Goal: Transaction & Acquisition: Book appointment/travel/reservation

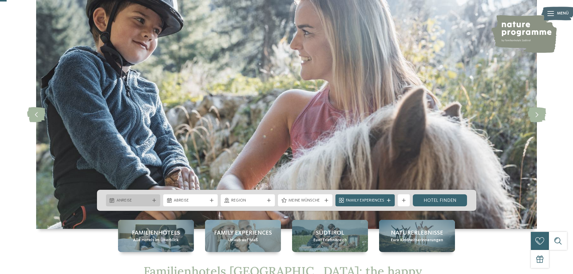
click at [139, 200] on span "Anreise" at bounding box center [132, 201] width 33 height 6
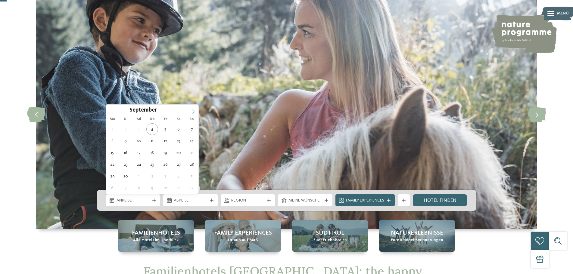
click at [193, 113] on icon at bounding box center [193, 112] width 2 height 4
type div "15.10.2025"
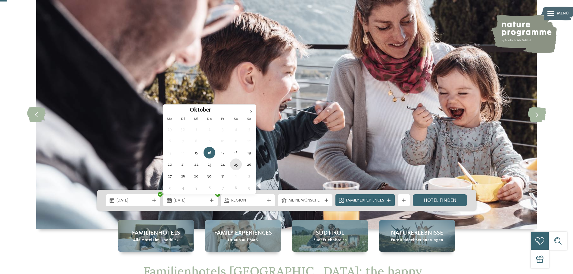
type div "25.10.2025"
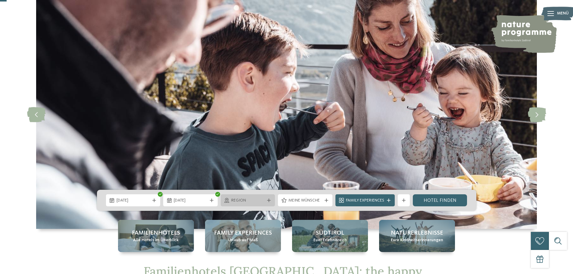
click at [271, 202] on div at bounding box center [269, 201] width 6 height 4
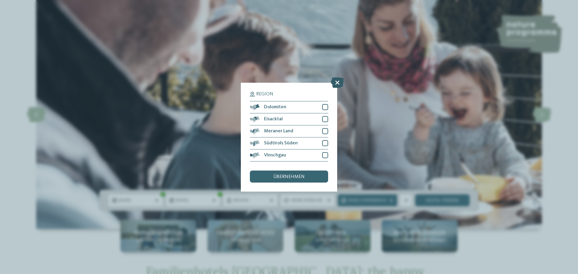
click at [336, 83] on icon at bounding box center [337, 82] width 13 height 11
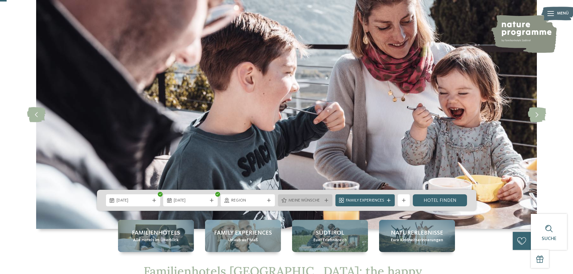
click at [320, 200] on span "Meine Wünsche" at bounding box center [304, 201] width 33 height 6
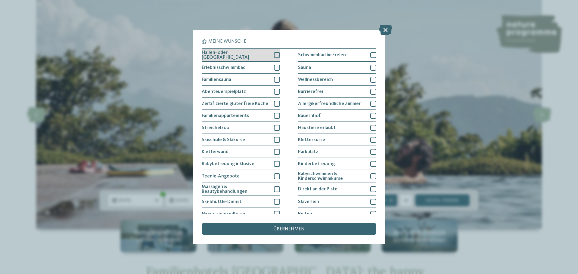
click at [262, 52] on div "Hallen- oder Schleusenbad" at bounding box center [241, 55] width 78 height 13
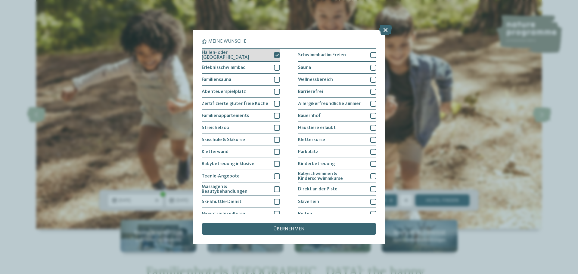
click at [257, 54] on div "Hallen- oder Schleusenbad" at bounding box center [241, 55] width 78 height 13
click at [261, 64] on div "Erlebnisschwimmbad" at bounding box center [241, 68] width 78 height 12
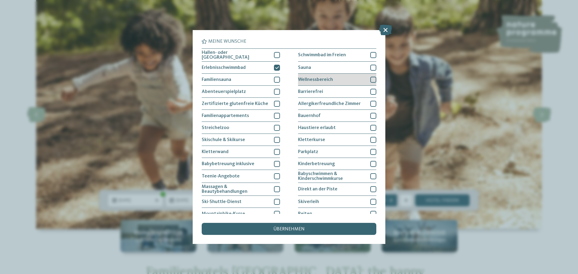
click at [334, 81] on div "Wellnessbereich" at bounding box center [337, 80] width 78 height 12
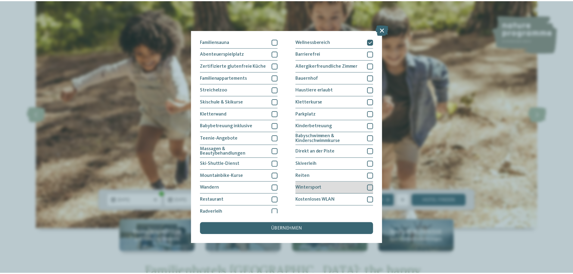
scroll to position [41, 0]
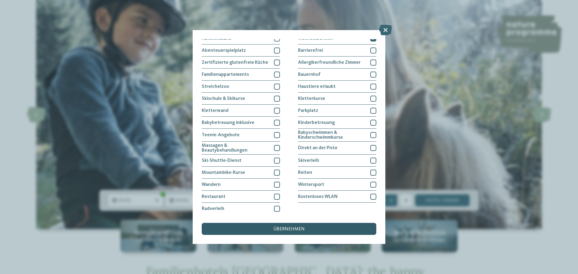
click at [310, 232] on div "übernehmen" at bounding box center [289, 229] width 175 height 12
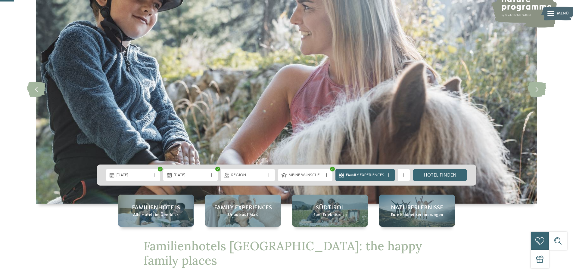
scroll to position [120, 0]
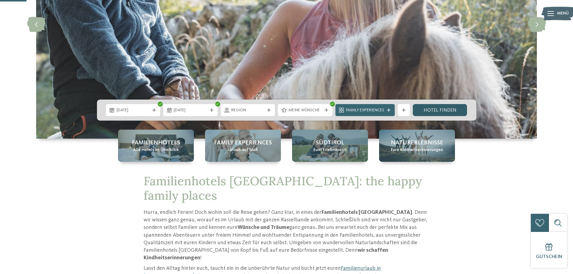
click at [434, 113] on link "Hotel finden" at bounding box center [440, 110] width 54 height 12
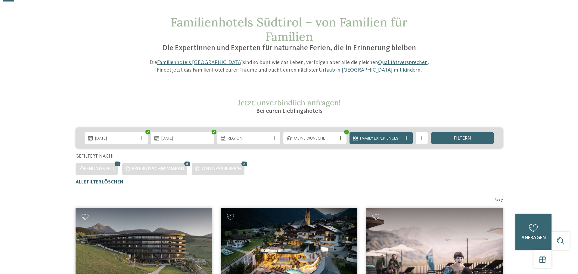
scroll to position [17, 0]
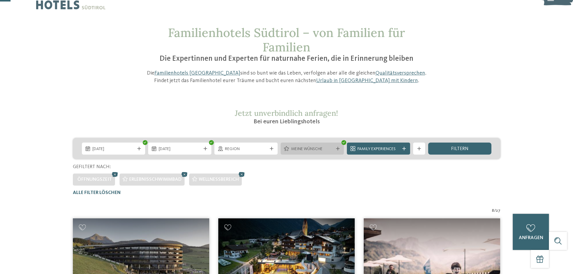
click at [302, 148] on span "Meine Wünsche" at bounding box center [312, 149] width 42 height 6
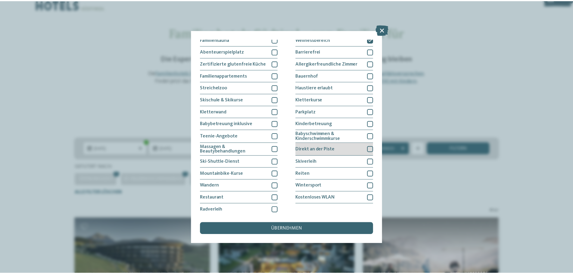
scroll to position [41, 0]
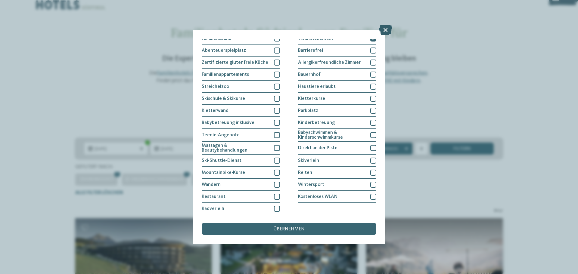
click at [385, 27] on icon at bounding box center [385, 30] width 13 height 11
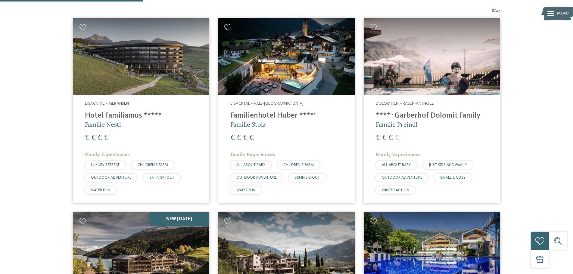
scroll to position [227, 0]
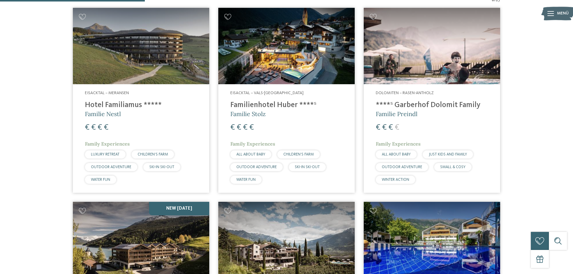
click at [437, 122] on div "Dolomiten – Rasen-Antholz ****ˢ Garberhof Dolomit Family Familie Preindl € € € …" at bounding box center [432, 138] width 136 height 108
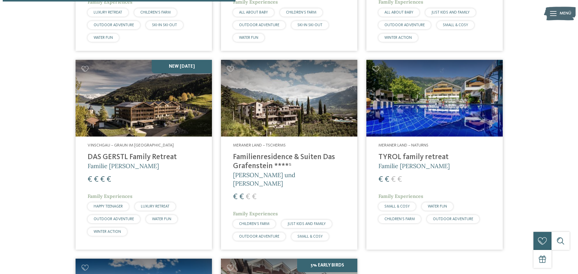
scroll to position [378, 0]
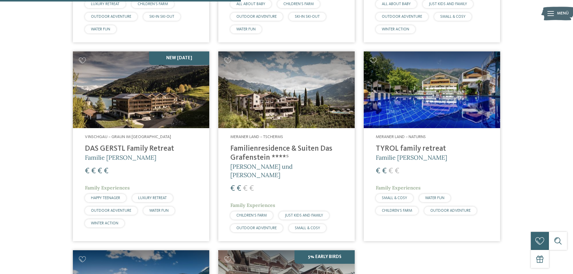
click at [309, 149] on h4 "Familienresidence & Suiten Das Grafenstein ****ˢ" at bounding box center [286, 153] width 112 height 18
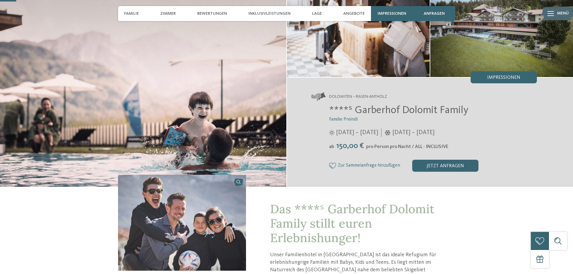
drag, startPoint x: 0, startPoint y: 0, endPoint x: 432, endPoint y: 175, distance: 466.1
click at [432, 175] on div "Dolomiten – Rasen-Antholz ****ˢ Garberhof Dolomit Family Familie Preindl [DATE]…" at bounding box center [430, 132] width 286 height 109
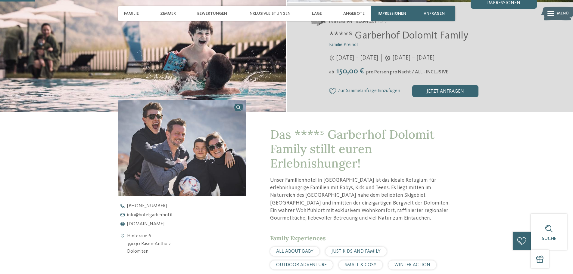
scroll to position [150, 0]
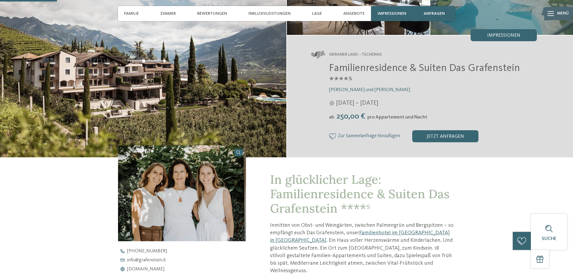
scroll to position [90, 0]
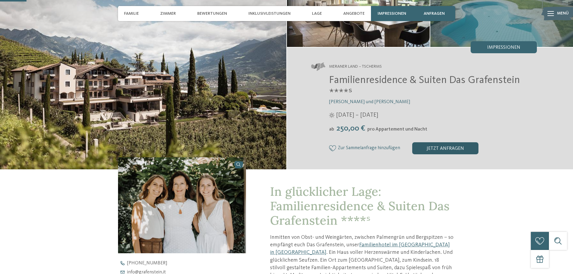
click at [440, 147] on div "jetzt anfragen" at bounding box center [445, 148] width 66 height 12
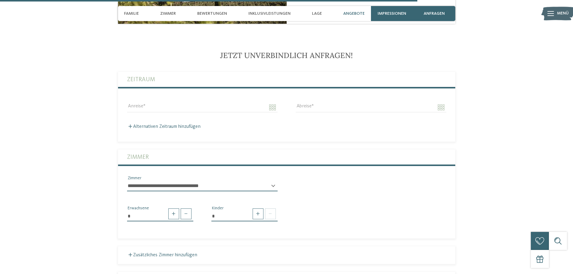
scroll to position [1426, 0]
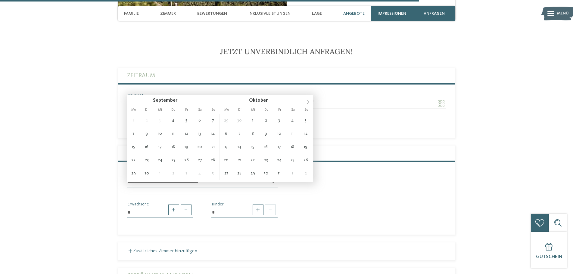
click at [272, 98] on input "Anreise" at bounding box center [202, 103] width 150 height 10
type input "**********"
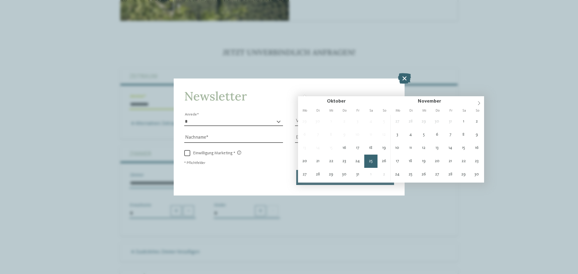
type input "**********"
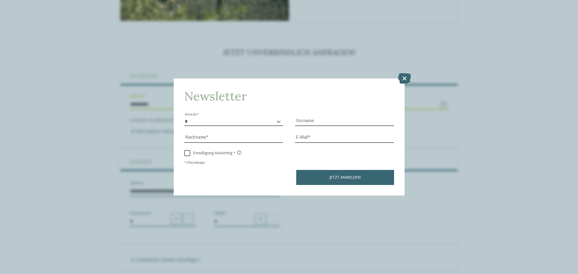
click at [243, 122] on select "* **** **** ******* ******" at bounding box center [233, 121] width 99 height 9
select select "*"
click at [184, 117] on select "* **** **** ******* ******" at bounding box center [233, 121] width 99 height 9
click at [329, 122] on input "Vorname" at bounding box center [344, 121] width 99 height 9
type input "**********"
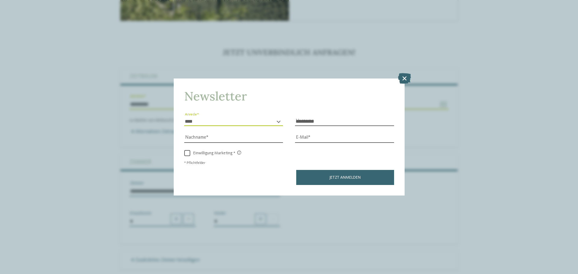
type input "********"
type input "**********"
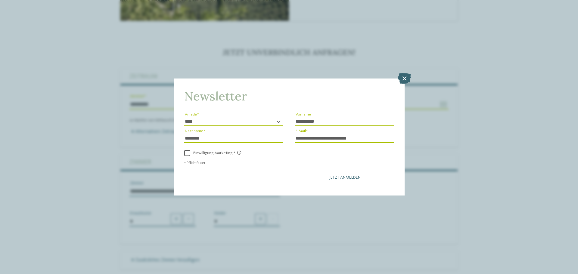
click at [345, 175] on button "Jetzt anmelden" at bounding box center [345, 177] width 98 height 15
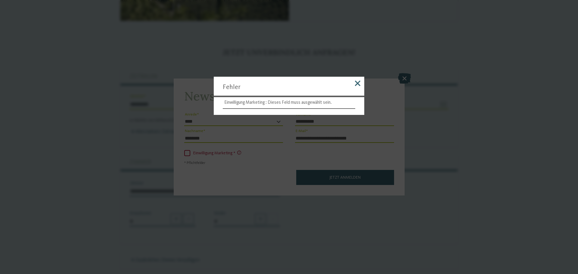
click at [358, 83] on span at bounding box center [357, 83] width 5 height 5
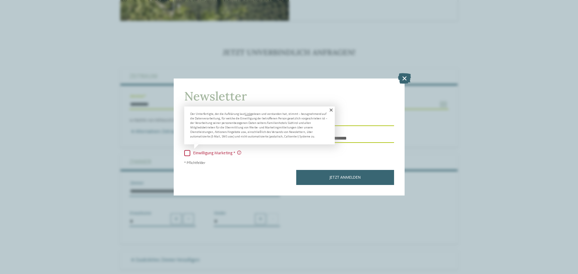
click at [190, 153] on span "Einwilligung Marketing" at bounding box center [215, 153] width 51 height 5
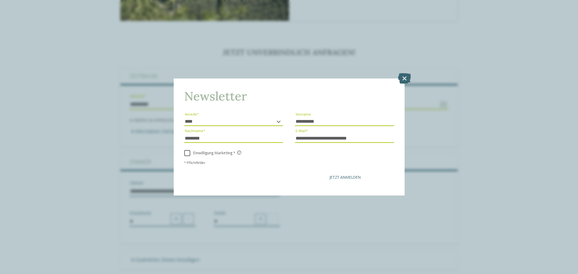
click at [361, 180] on button "Jetzt anmelden" at bounding box center [345, 177] width 98 height 15
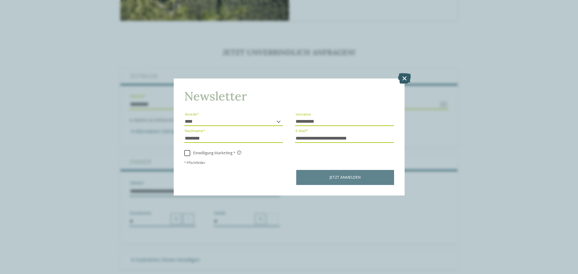
click at [405, 78] on icon at bounding box center [404, 78] width 13 height 11
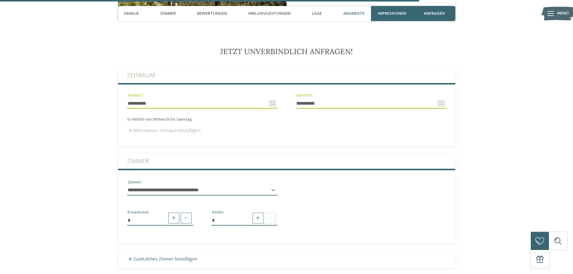
click at [172, 129] on label "Alternativen Zeitraum hinzufügen" at bounding box center [163, 131] width 73 height 5
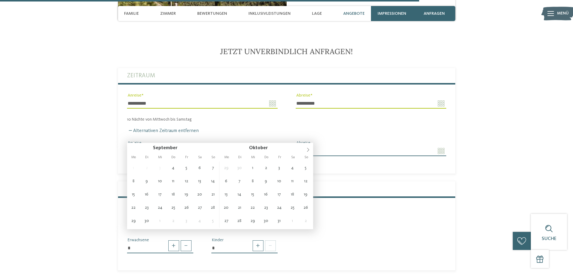
click at [270, 146] on input "Anreise" at bounding box center [202, 151] width 150 height 10
type input "**********"
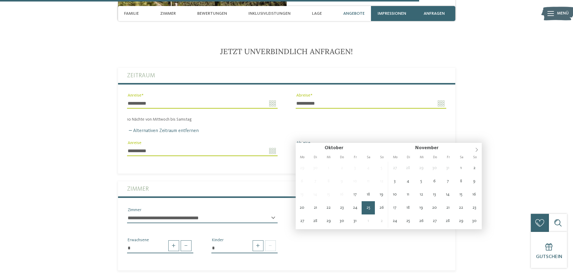
type input "**********"
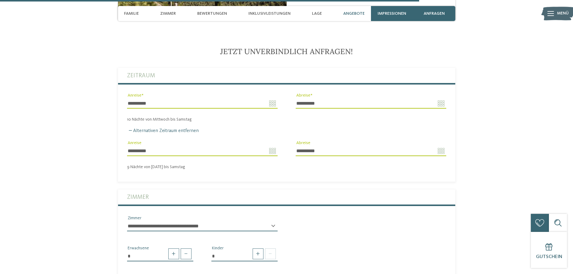
click at [156, 190] on label "Zimmer" at bounding box center [286, 197] width 319 height 15
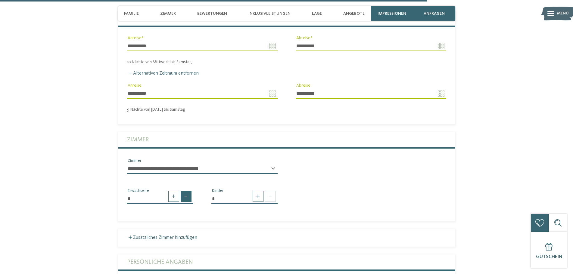
scroll to position [1487, 0]
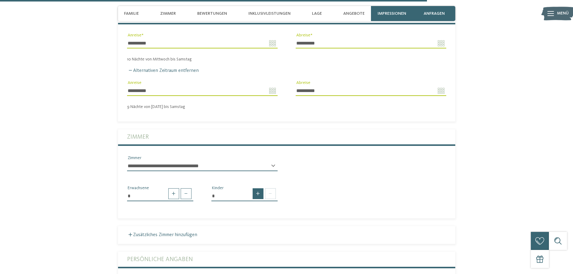
click at [259, 188] on span at bounding box center [258, 193] width 11 height 11
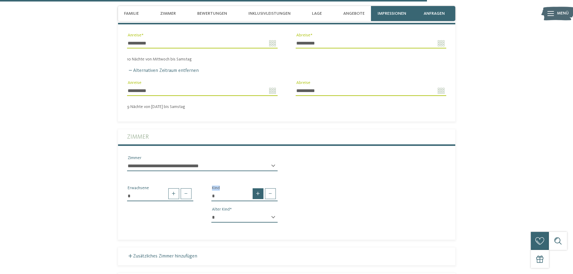
click at [259, 188] on span at bounding box center [258, 193] width 11 height 11
type input "*"
click at [222, 161] on select "**********" at bounding box center [202, 166] width 150 height 10
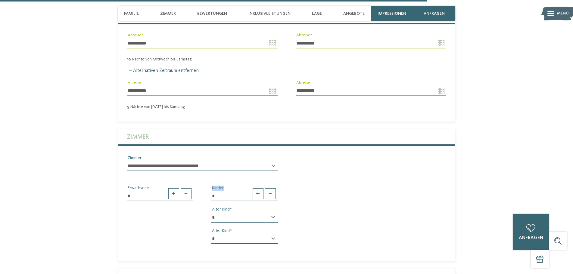
click at [222, 161] on select "**********" at bounding box center [202, 166] width 150 height 10
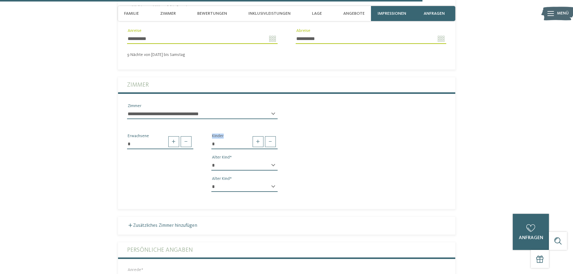
scroll to position [1547, 0]
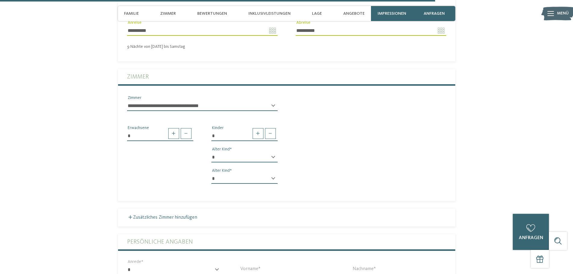
click at [273, 152] on div "* * * * * * * * * * * ** ** ** ** ** ** ** ** Alter Kind" at bounding box center [244, 159] width 66 height 15
click at [248, 152] on select "* * * * * * * * * * * ** ** ** ** ** ** ** **" at bounding box center [244, 157] width 66 height 10
select select "*"
click at [211, 152] on select "* * * * * * * * * * * ** ** ** ** ** ** ** **" at bounding box center [244, 157] width 66 height 10
click at [229, 174] on select "* * * * * * * * * * * ** ** ** ** ** ** ** **" at bounding box center [244, 179] width 66 height 10
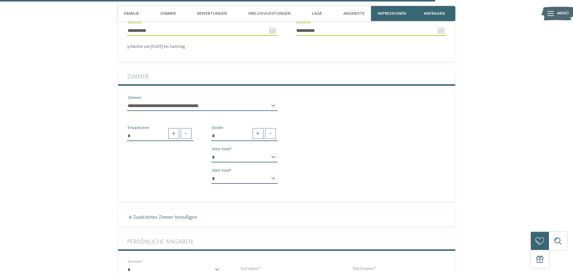
click at [229, 174] on select "* * * * * * * * * * * ** ** ** ** ** ** ** **" at bounding box center [244, 179] width 66 height 10
select select "*"
click at [211, 174] on select "* * * * * * * * * * * ** ** ** ** ** ** ** **" at bounding box center [244, 179] width 66 height 10
click at [410, 172] on div "* Erwachsene * Kinder * * * * * * * * * * * ** ** ** ** ** ** ** ** Alter Kind …" at bounding box center [286, 152] width 337 height 73
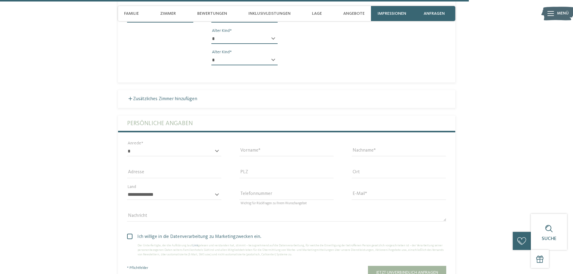
scroll to position [1667, 0]
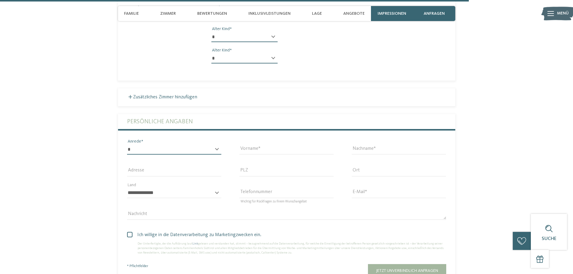
click at [186, 144] on select "* **** **** ******* ******" at bounding box center [174, 149] width 94 height 10
select select "*"
click at [127, 144] on select "* **** **** ******* ******" at bounding box center [174, 149] width 94 height 10
click at [250, 144] on input "Vorname" at bounding box center [286, 149] width 94 height 10
type input "**********"
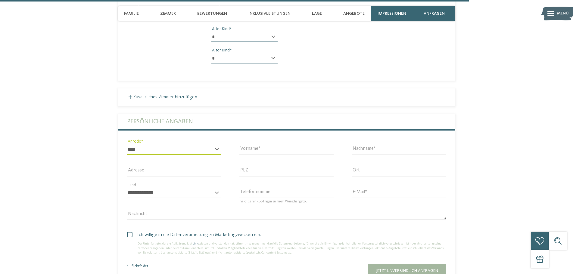
type input "********"
type input "**********"
type input "*****"
type input "******"
select select "**"
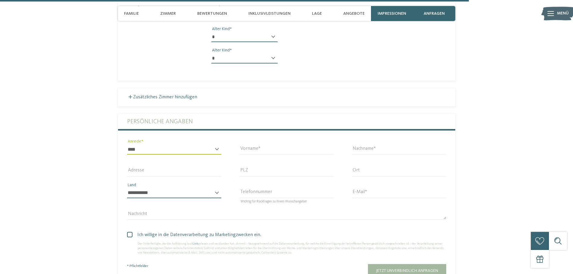
type input "**********"
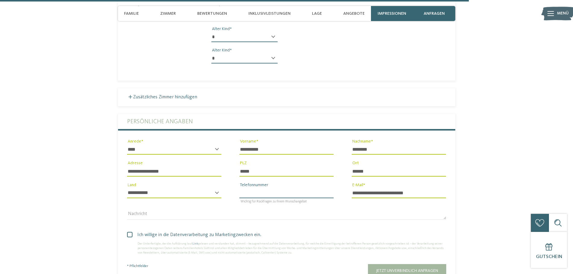
click at [274, 188] on input "Telefonnummer" at bounding box center [286, 193] width 94 height 10
type input "**********"
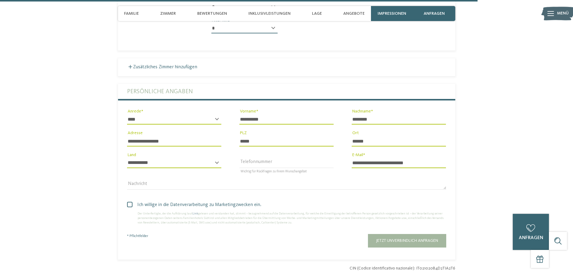
click at [194, 201] on span "Ich willige in die Datenverarbeitung zu Marketingzwecken ein." at bounding box center [289, 204] width 315 height 7
click at [396, 234] on button "Jetzt unverbindlich anfragen" at bounding box center [407, 241] width 78 height 14
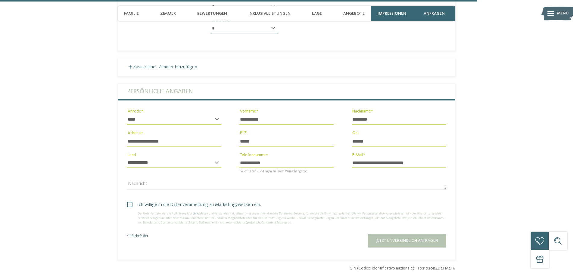
scroll to position [1696, 0]
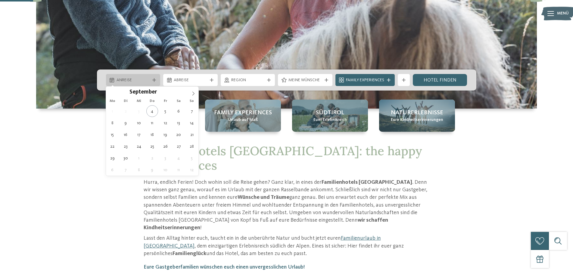
click at [141, 76] on div "Anreise" at bounding box center [133, 80] width 54 height 12
click at [191, 96] on span at bounding box center [193, 92] width 10 height 10
type div "15.10.2025"
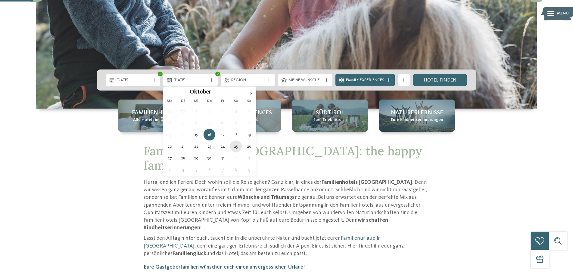
type div "25.10.2025"
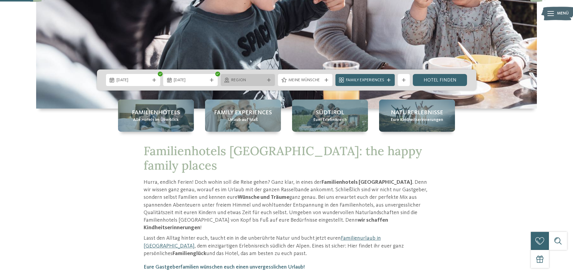
click at [244, 77] on div "Region" at bounding box center [248, 80] width 36 height 7
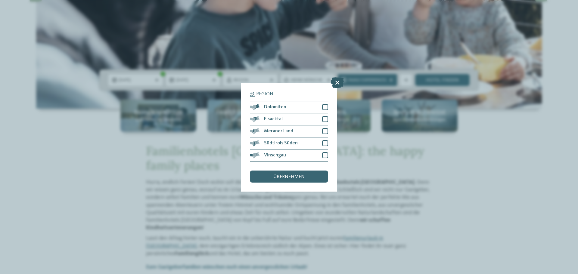
click at [338, 81] on icon at bounding box center [337, 82] width 13 height 11
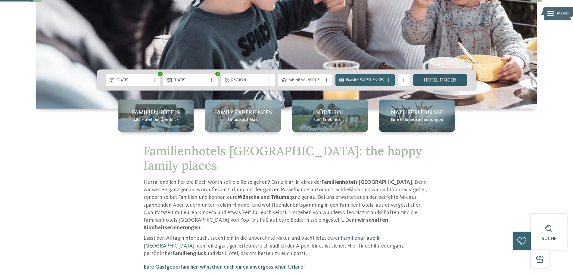
click at [433, 79] on link "Hotel finden" at bounding box center [440, 80] width 54 height 12
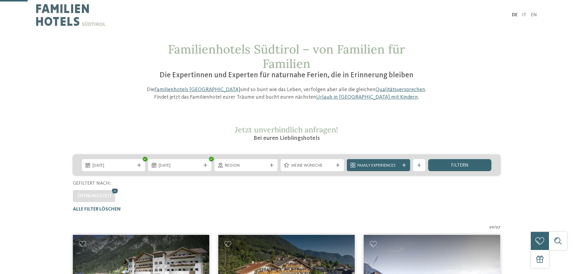
scroll to position [185, 0]
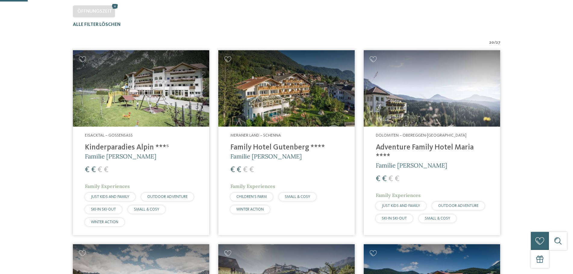
click at [315, 165] on div "€ € € €" at bounding box center [286, 170] width 112 height 11
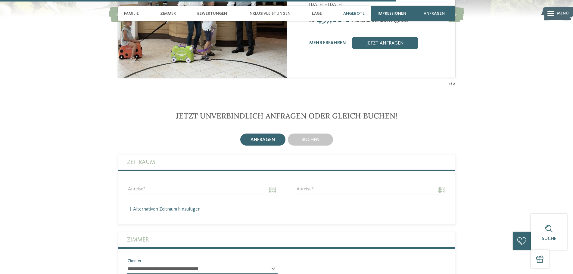
scroll to position [1415, 0]
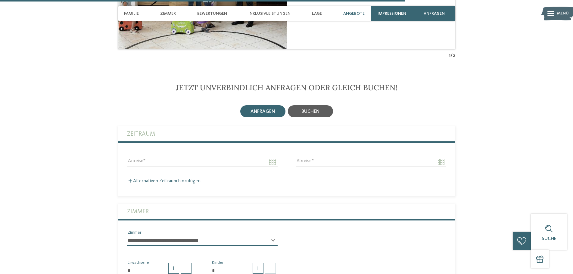
click at [314, 107] on div "buchen" at bounding box center [310, 111] width 45 height 12
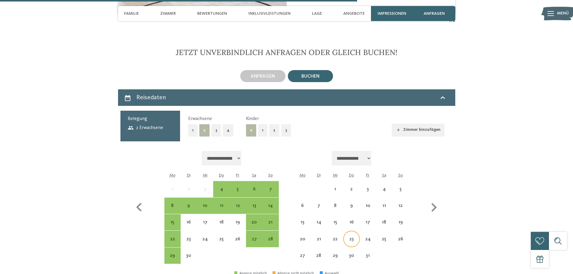
scroll to position [1535, 0]
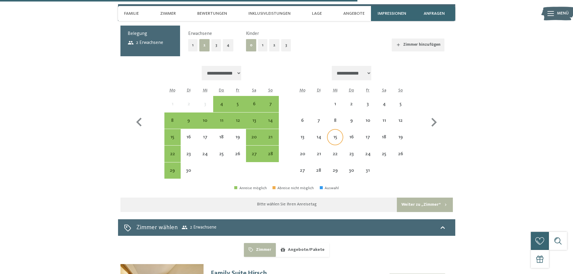
click at [333, 135] on div "15" at bounding box center [334, 142] width 15 height 15
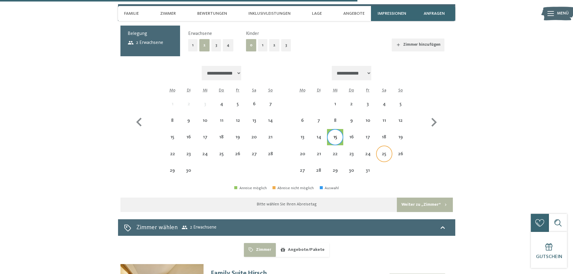
click at [387, 152] on div "25" at bounding box center [384, 159] width 15 height 15
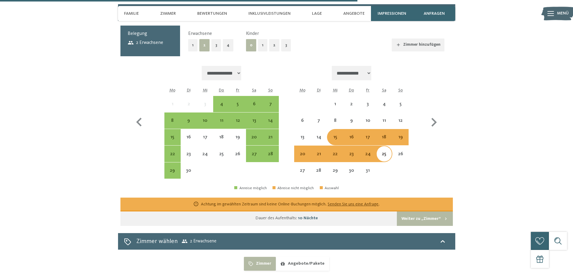
click at [352, 135] on div "16" at bounding box center [351, 142] width 15 height 15
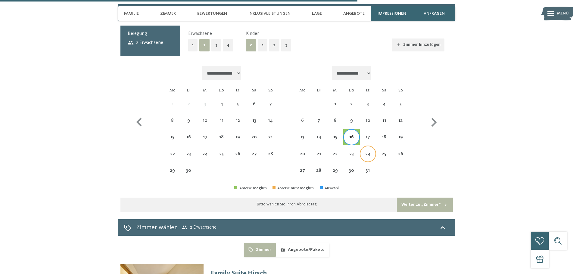
click at [367, 152] on div "24" at bounding box center [367, 159] width 15 height 15
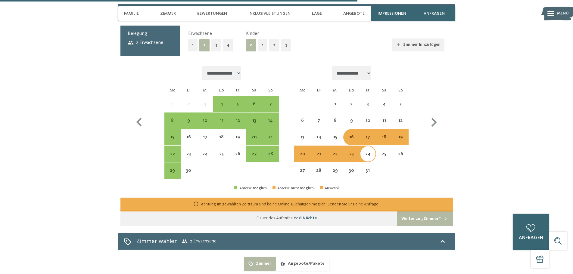
click at [352, 135] on div "16" at bounding box center [351, 142] width 15 height 15
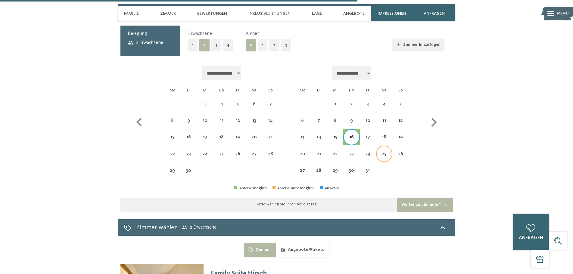
click at [383, 152] on div "25" at bounding box center [384, 159] width 15 height 15
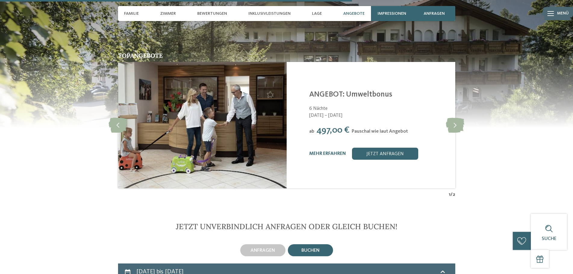
scroll to position [1204, 0]
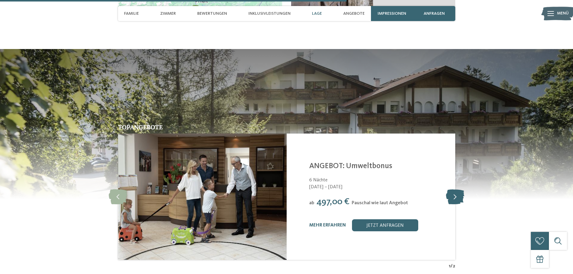
click at [452, 190] on icon at bounding box center [455, 196] width 18 height 15
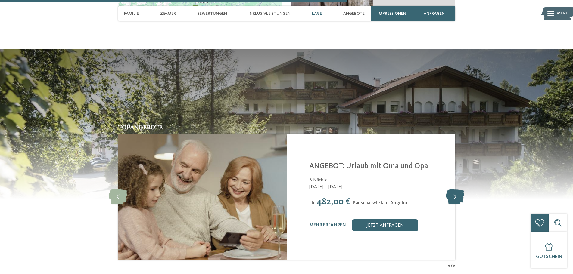
click at [452, 190] on icon at bounding box center [455, 196] width 18 height 15
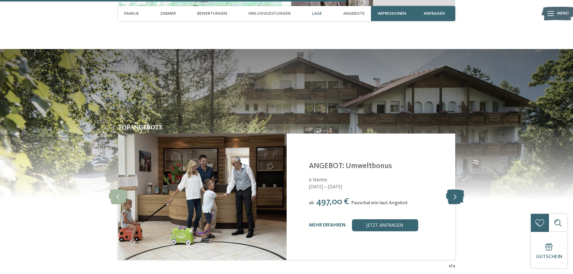
click at [452, 190] on icon at bounding box center [455, 196] width 18 height 15
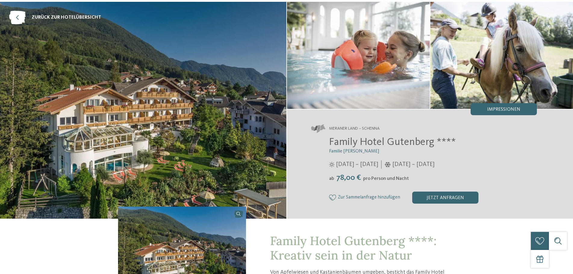
scroll to position [0, 0]
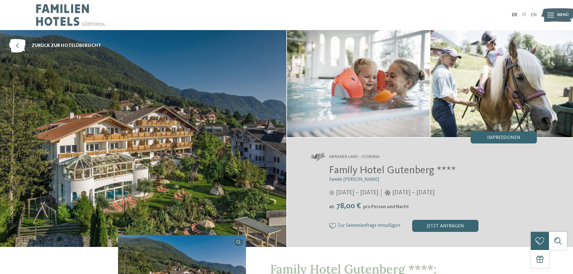
click at [47, 20] on img at bounding box center [70, 15] width 69 height 30
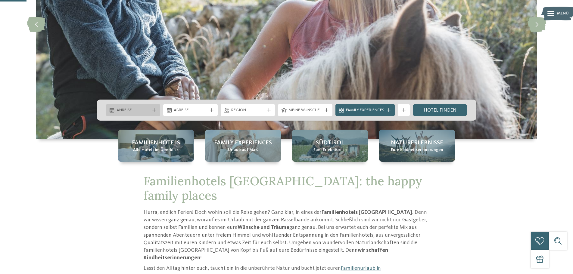
click at [143, 110] on span "Anreise" at bounding box center [132, 110] width 33 height 6
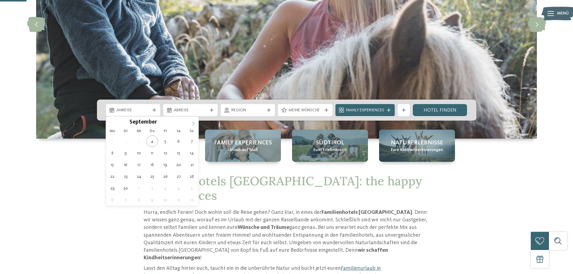
click at [192, 124] on icon at bounding box center [193, 124] width 4 height 4
type div "[DATE]"
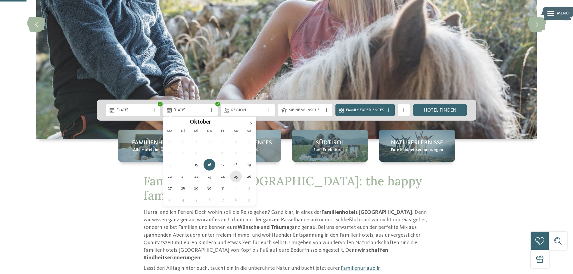
type div "[DATE]"
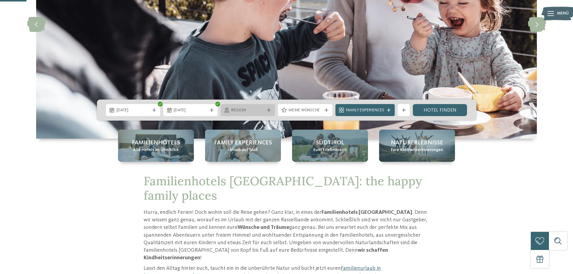
click at [250, 114] on div "Region" at bounding box center [248, 110] width 54 height 12
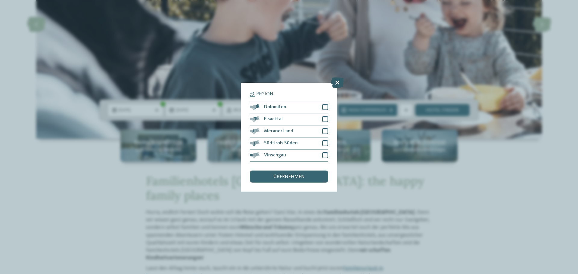
click at [332, 83] on icon at bounding box center [337, 82] width 13 height 11
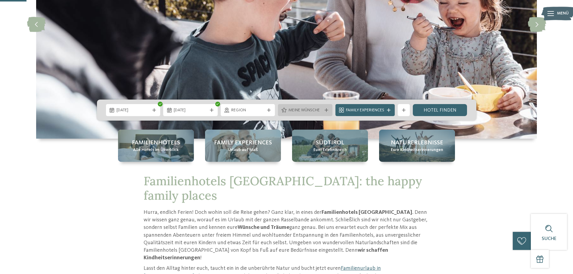
click at [304, 111] on span "Meine Wünsche" at bounding box center [304, 110] width 33 height 6
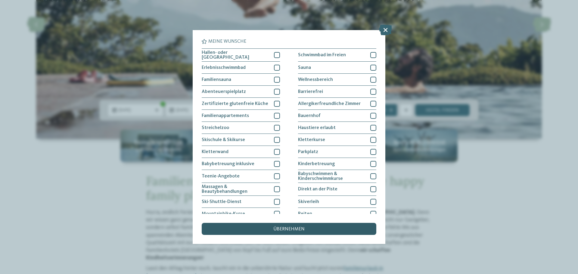
click at [301, 223] on div "übernehmen" at bounding box center [289, 229] width 175 height 12
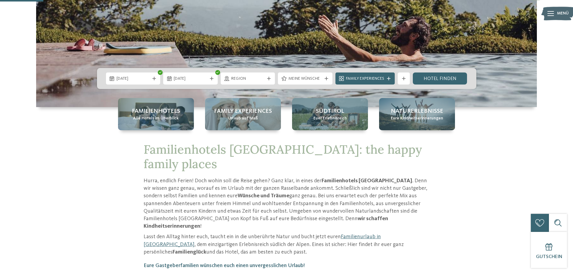
scroll to position [150, 0]
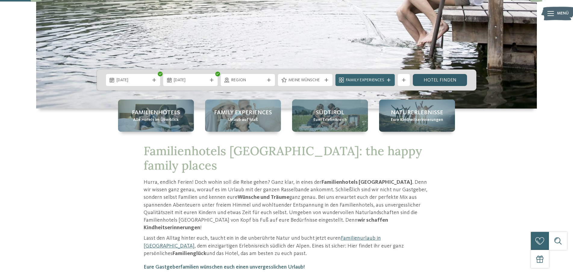
click at [435, 82] on link "Hotel finden" at bounding box center [440, 80] width 54 height 12
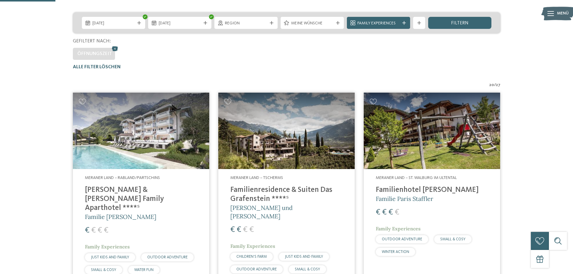
scroll to position [197, 0]
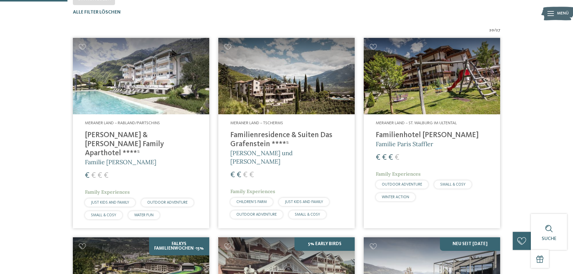
click at [163, 137] on h4 "[PERSON_NAME] & [PERSON_NAME] Family Aparthotel ****ˢ" at bounding box center [141, 144] width 112 height 27
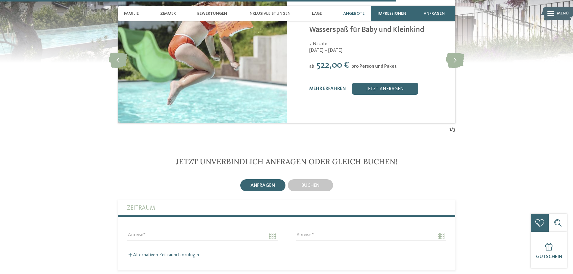
scroll to position [1475, 0]
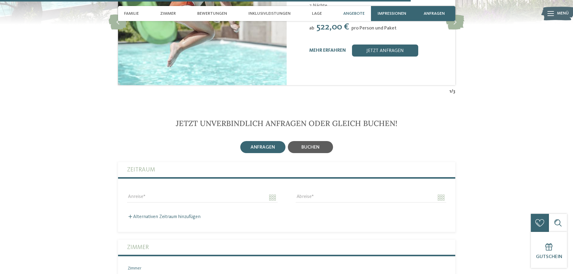
click at [312, 145] on span "buchen" at bounding box center [310, 147] width 18 height 5
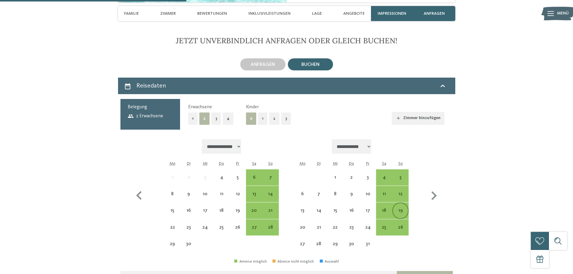
scroll to position [1565, 0]
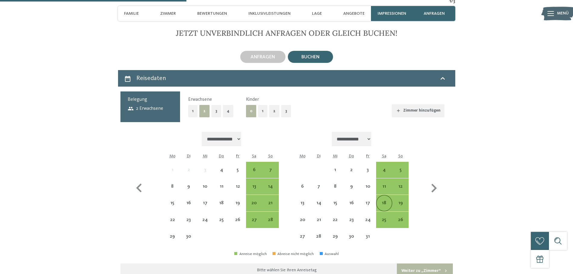
click at [385, 201] on div "18" at bounding box center [384, 208] width 15 height 15
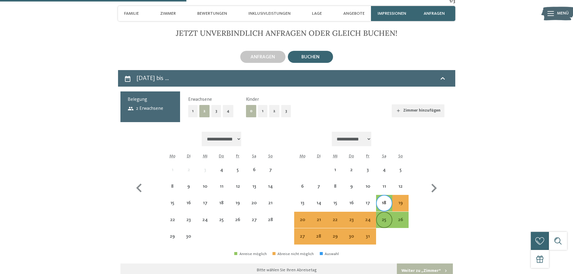
click at [385, 218] on div "25" at bounding box center [384, 225] width 15 height 15
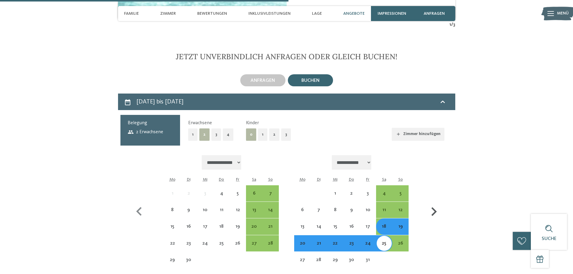
scroll to position [1505, 0]
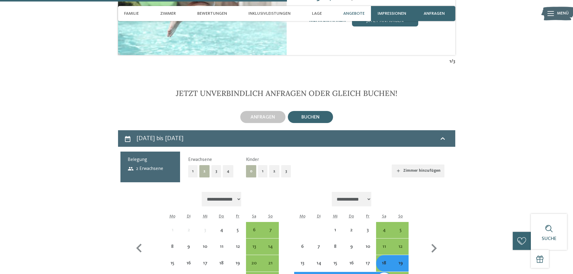
click at [274, 165] on button "2" at bounding box center [274, 171] width 10 height 12
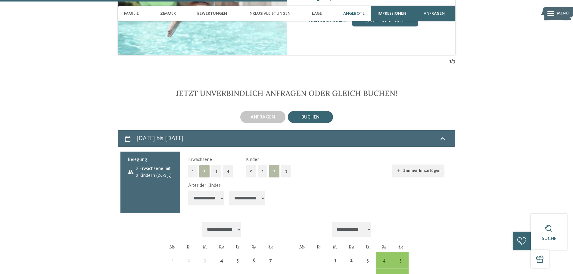
click at [211, 191] on select "**********" at bounding box center [206, 198] width 36 height 14
select select "*"
click at [188, 191] on select "**********" at bounding box center [206, 198] width 36 height 14
click at [246, 191] on select "**********" at bounding box center [247, 198] width 36 height 14
select select "*"
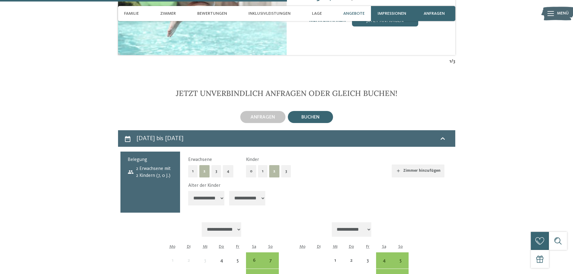
click at [230, 191] on select "**********" at bounding box center [247, 198] width 36 height 14
click at [508, 192] on div "zurück zur Hotelübersicht Familie Klotzner ab" at bounding box center [286, 61] width 573 height 3073
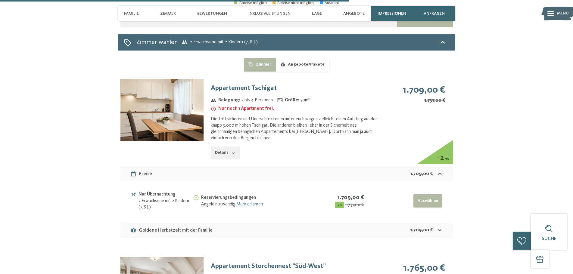
scroll to position [1836, 0]
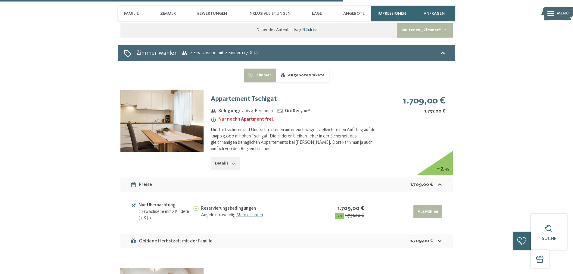
click at [163, 90] on img at bounding box center [161, 121] width 83 height 62
click at [226, 157] on button "Details" at bounding box center [225, 163] width 29 height 13
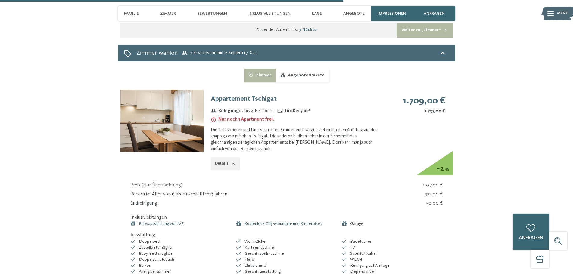
click at [226, 157] on button "Details" at bounding box center [225, 163] width 29 height 13
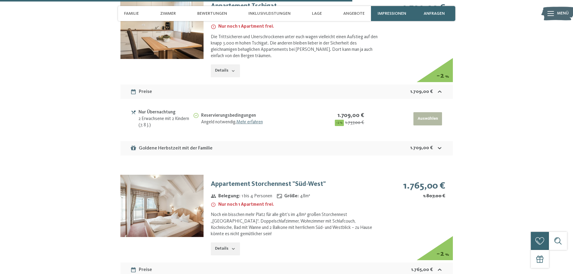
scroll to position [1956, 0]
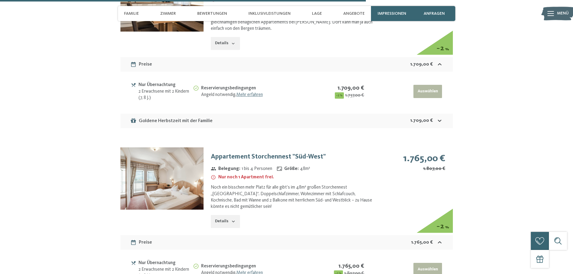
click at [224, 215] on button "Details" at bounding box center [225, 221] width 29 height 13
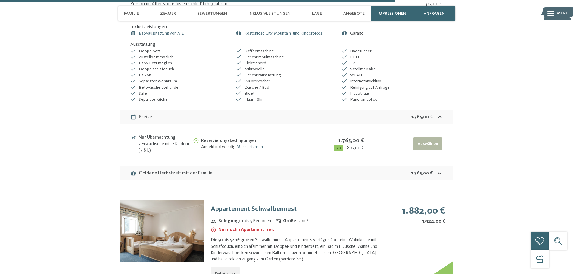
scroll to position [2227, 0]
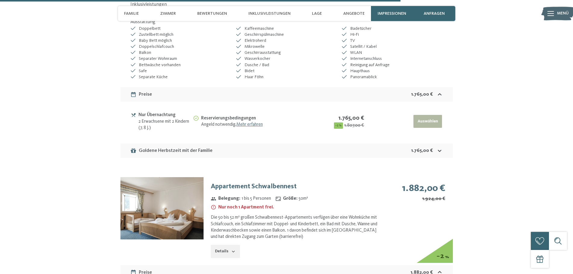
click at [224, 245] on button "Details" at bounding box center [225, 251] width 29 height 13
click at [182, 177] on img at bounding box center [161, 208] width 83 height 62
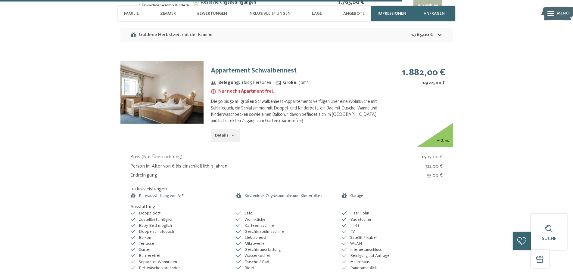
scroll to position [2378, 0]
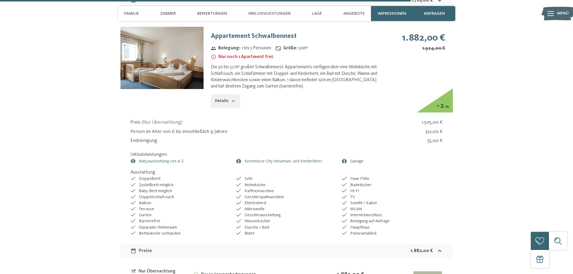
click at [281, 267] on td "Reservierungsbedingungen Angeld notwendig. Mehr erfahren" at bounding box center [255, 277] width 124 height 21
drag, startPoint x: 418, startPoint y: 200, endPoint x: 426, endPoint y: 206, distance: 10.1
click at [419, 271] on button "Auswählen" at bounding box center [427, 277] width 29 height 13
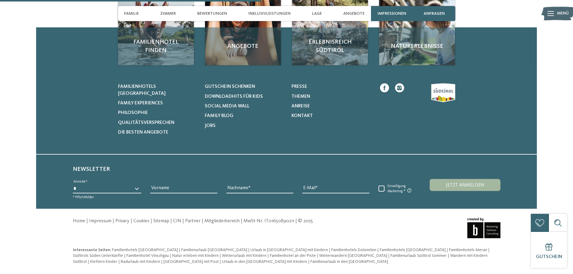
scroll to position [1586, 0]
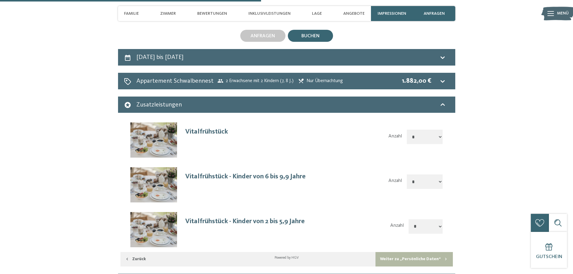
click at [441, 130] on select "**********" at bounding box center [425, 137] width 36 height 14
click at [407, 130] on select "**********" at bounding box center [425, 137] width 36 height 14
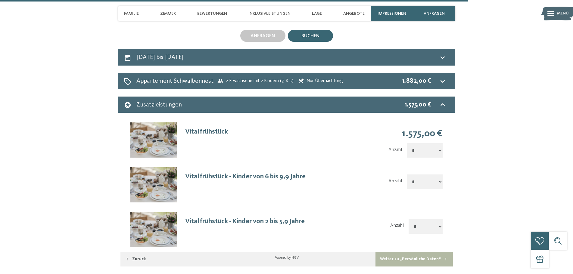
scroll to position [1556, 0]
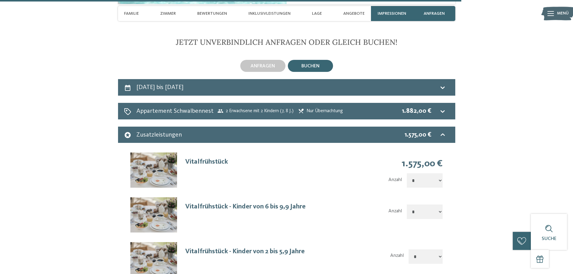
click at [423, 173] on select "**********" at bounding box center [425, 180] width 36 height 14
select select "*"
click at [407, 173] on select "**********" at bounding box center [425, 180] width 36 height 14
click at [469, 145] on section "Jetzt unverbindlich anfragen oder gleich buchen! anfragen" at bounding box center [286, 191] width 409 height 306
click at [427, 205] on select "**********" at bounding box center [425, 212] width 36 height 14
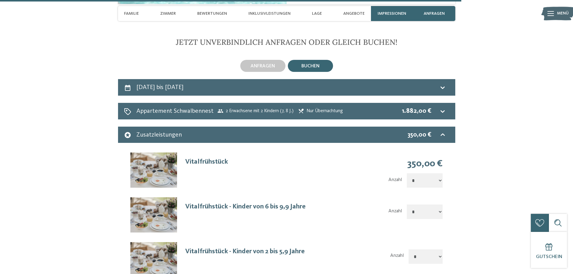
select select "*"
click at [407, 205] on select "**********" at bounding box center [425, 212] width 36 height 14
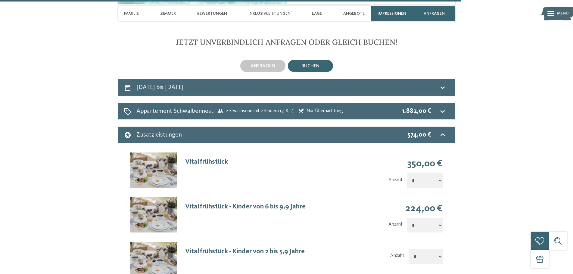
click at [476, 169] on section "Jetzt unverbindlich anfragen oder gleich buchen! anfragen" at bounding box center [286, 191] width 409 height 306
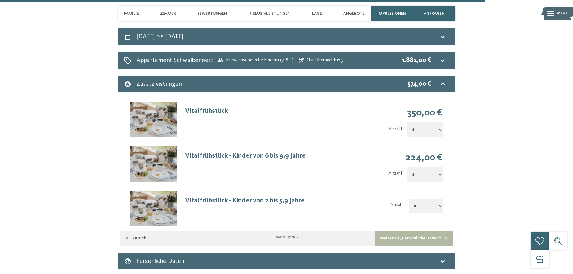
scroll to position [1646, 0]
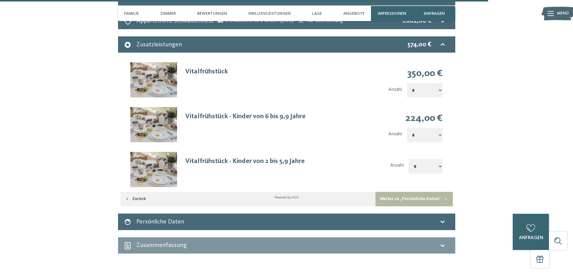
click at [420, 192] on button "Weiter zu „Persönliche Daten“" at bounding box center [413, 199] width 77 height 14
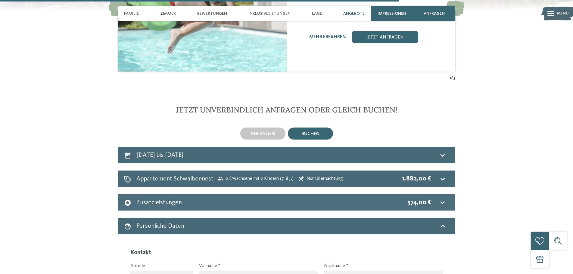
scroll to position [1488, 0]
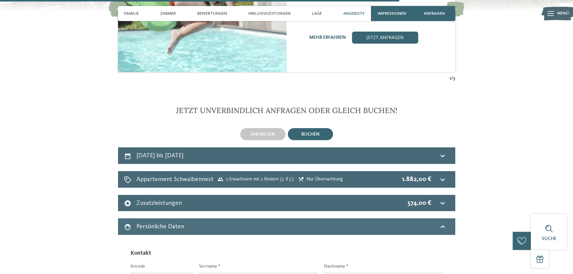
click at [421, 222] on div "Persönliche Daten" at bounding box center [286, 226] width 325 height 9
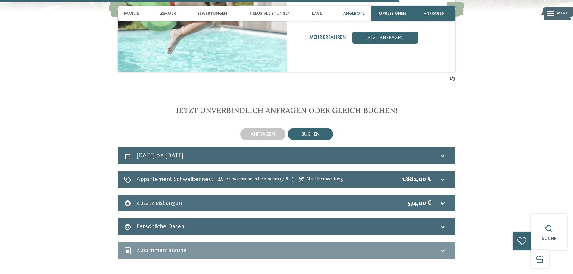
click at [412, 199] on div "574,00 €" at bounding box center [420, 203] width 24 height 9
select select "*"
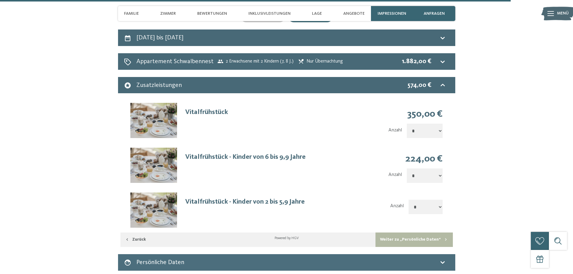
scroll to position [1616, 0]
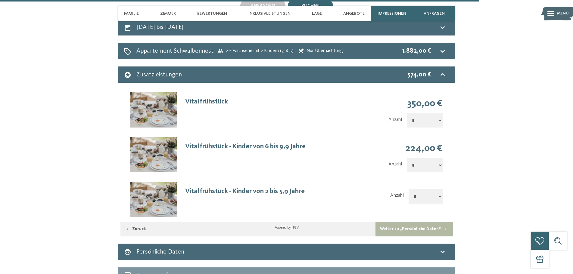
click at [401, 222] on button "Weiter zu „Persönliche Daten“" at bounding box center [413, 229] width 77 height 14
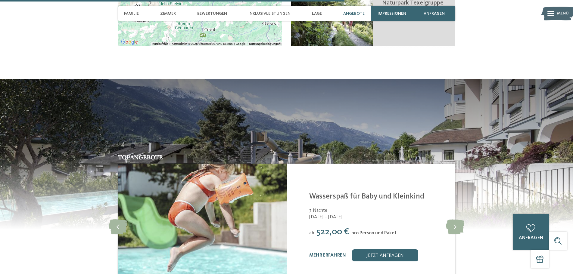
scroll to position [1255, 0]
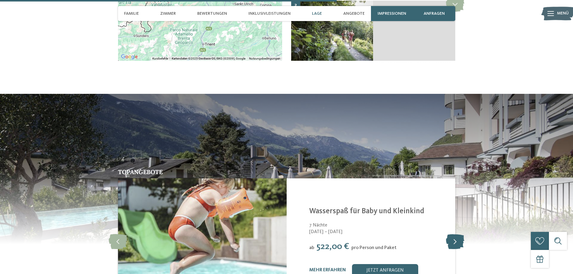
click at [458, 234] on icon at bounding box center [455, 241] width 18 height 15
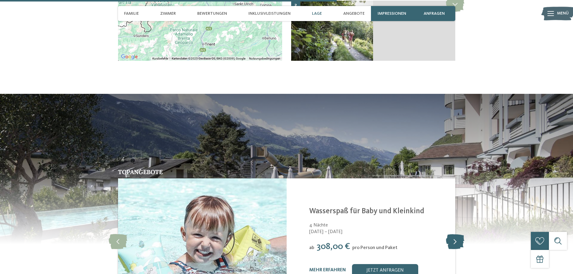
click at [458, 234] on icon at bounding box center [455, 241] width 18 height 15
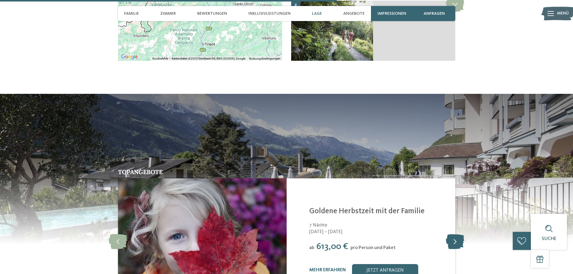
click at [458, 234] on icon at bounding box center [455, 241] width 18 height 15
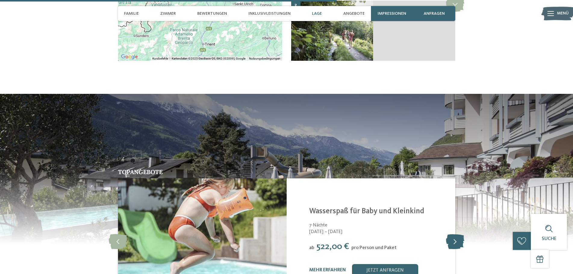
click at [458, 234] on icon at bounding box center [455, 241] width 18 height 15
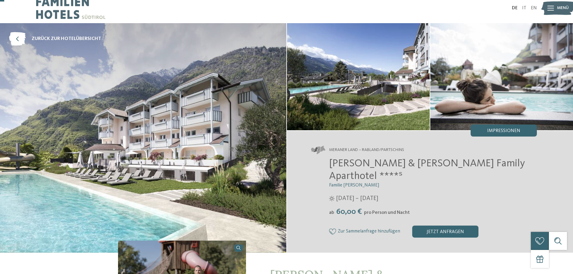
scroll to position [0, 0]
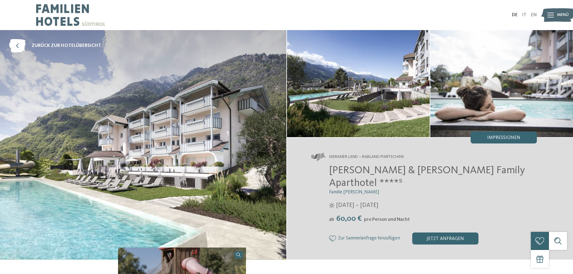
click at [212, 132] on img at bounding box center [143, 145] width 286 height 230
click at [349, 100] on img at bounding box center [358, 83] width 143 height 107
click at [60, 44] on span "zurück zur Hotelübersicht" at bounding box center [67, 45] width 70 height 7
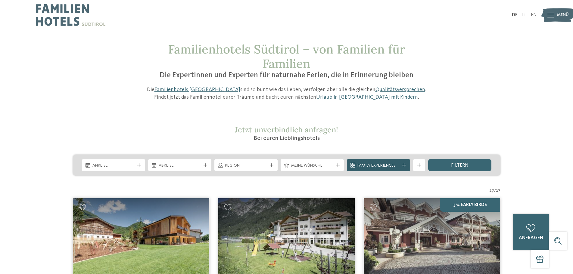
click at [378, 166] on span "Family Experiences" at bounding box center [378, 166] width 42 height 6
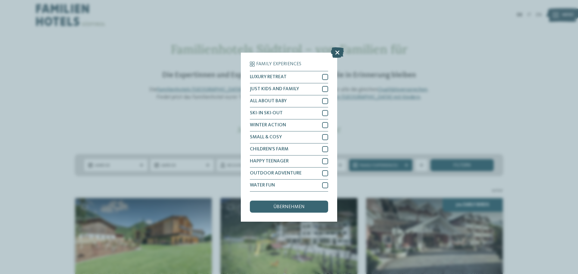
click at [337, 50] on icon at bounding box center [337, 52] width 13 height 11
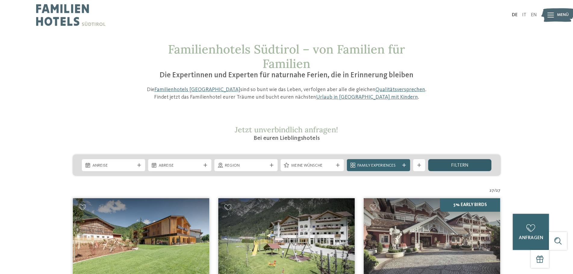
click at [473, 166] on div "filtern" at bounding box center [459, 165] width 63 height 12
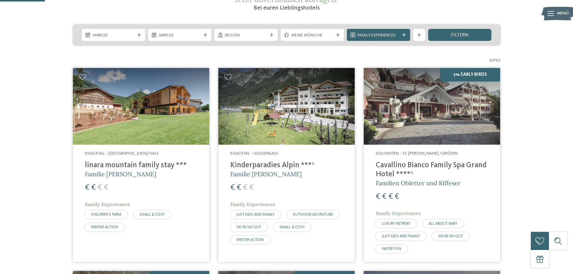
scroll to position [70, 0]
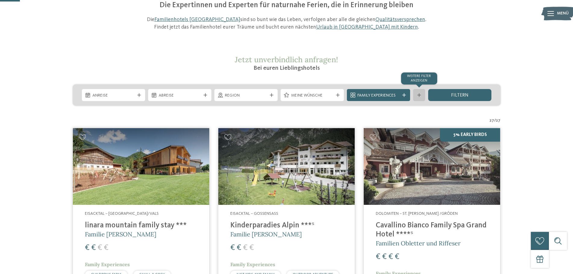
click at [416, 94] on div at bounding box center [419, 95] width 6 height 4
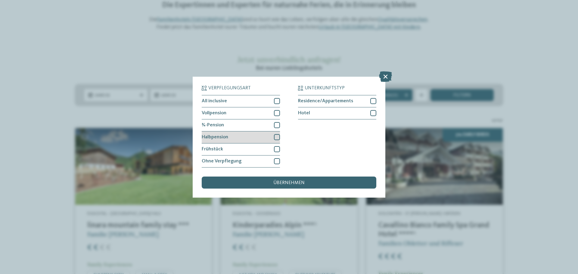
click at [247, 137] on div "Halbpension" at bounding box center [241, 138] width 78 height 12
click at [251, 125] on div "¾-Pension" at bounding box center [241, 125] width 78 height 12
click at [291, 184] on span "übernehmen" at bounding box center [288, 183] width 31 height 5
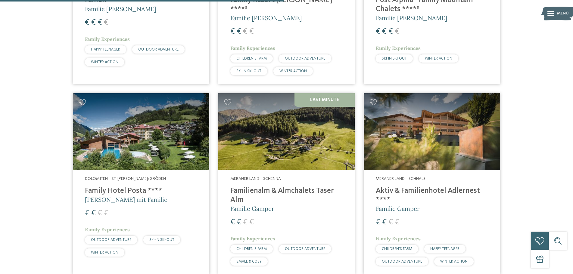
scroll to position [528, 0]
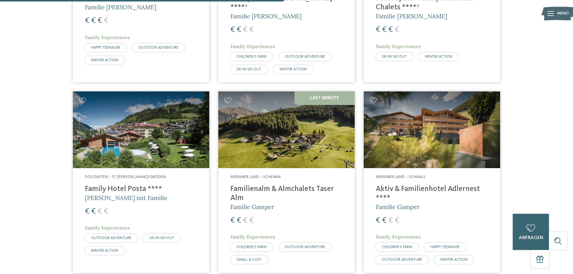
click at [303, 188] on h4 "Familienalm & Almchalets Taser Alm" at bounding box center [286, 194] width 112 height 18
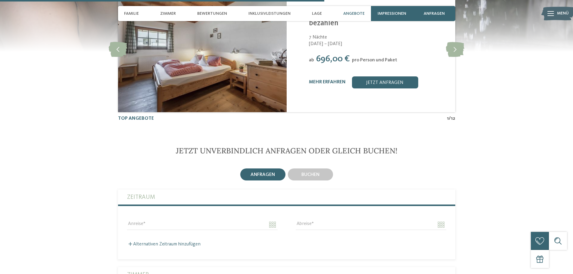
scroll to position [1324, 0]
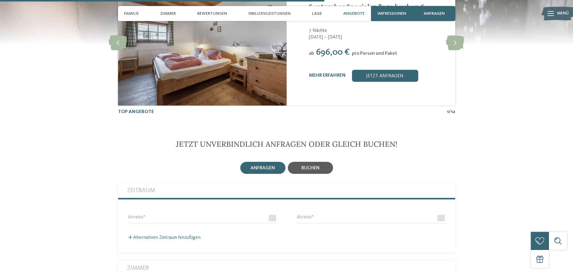
click at [316, 166] on span "buchen" at bounding box center [310, 168] width 18 height 5
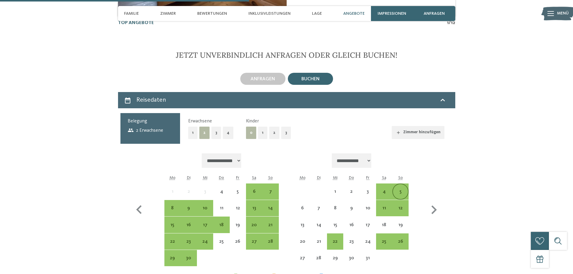
scroll to position [1415, 0]
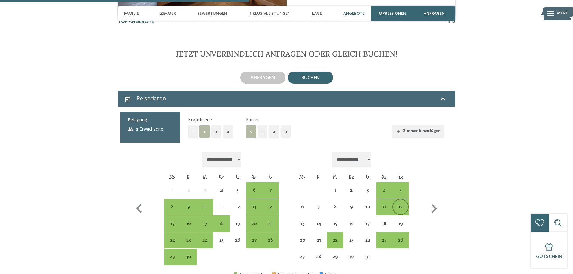
click at [401, 205] on div "12" at bounding box center [400, 212] width 15 height 15
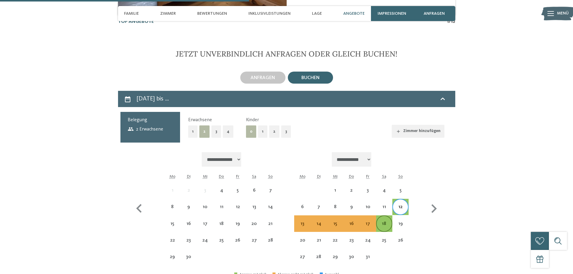
click at [385, 222] on div "18" at bounding box center [384, 229] width 15 height 15
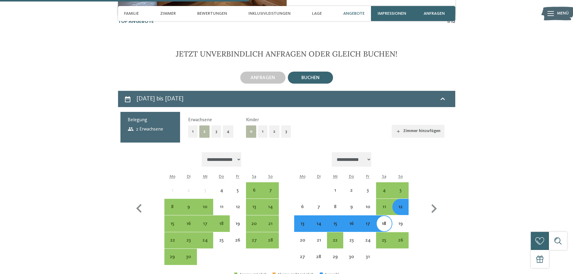
click at [385, 222] on div "18" at bounding box center [384, 229] width 15 height 15
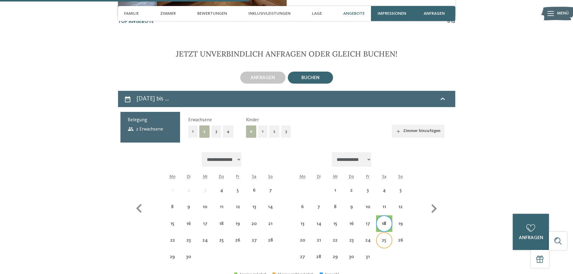
click at [381, 238] on div "25" at bounding box center [384, 245] width 15 height 15
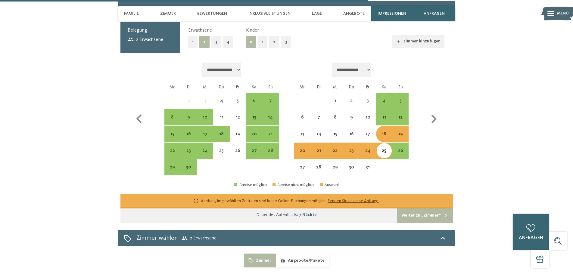
scroll to position [1505, 0]
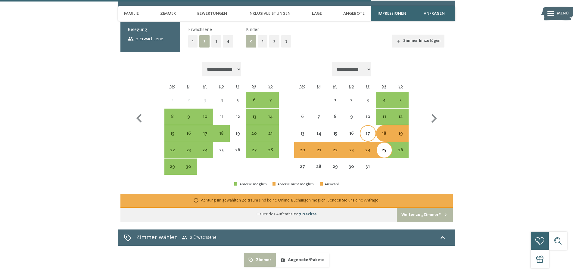
click at [367, 131] on div "17" at bounding box center [367, 138] width 15 height 15
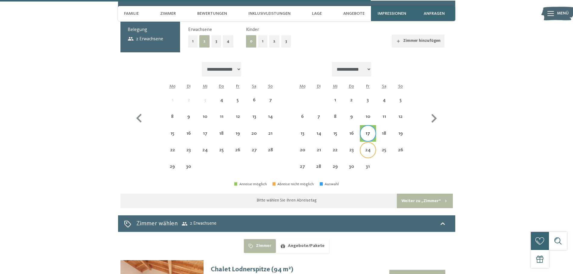
click at [368, 148] on div "24" at bounding box center [367, 155] width 15 height 15
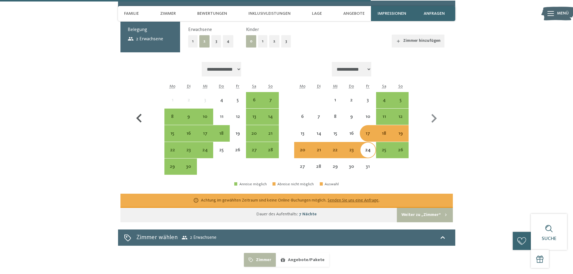
click at [135, 110] on icon "button" at bounding box center [138, 118] width 17 height 17
click at [139, 114] on icon "button" at bounding box center [138, 118] width 5 height 9
click at [354, 62] on select "**********" at bounding box center [352, 69] width 40 height 14
select select "**********"
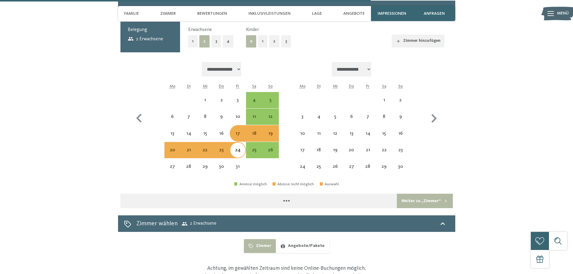
select select "**********"
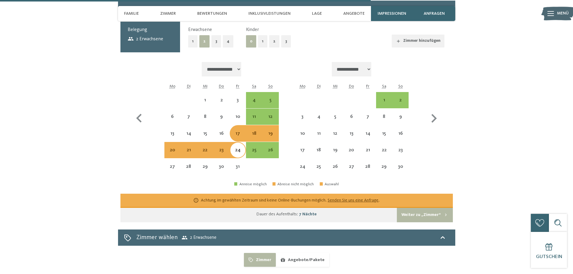
click at [354, 62] on select "**********" at bounding box center [352, 69] width 40 height 14
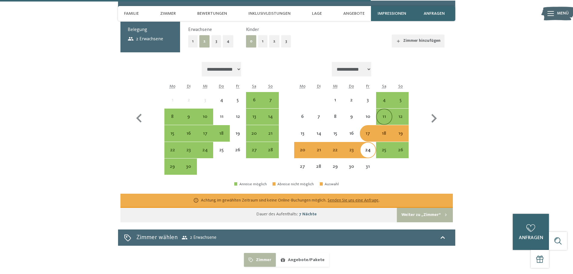
click at [383, 114] on div "11" at bounding box center [384, 121] width 15 height 15
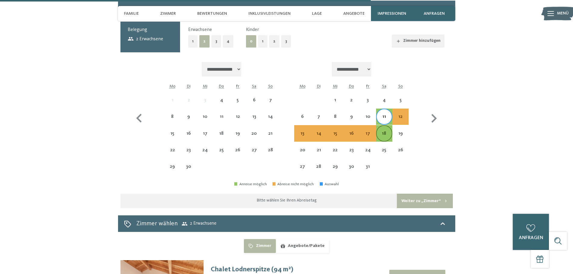
click at [382, 131] on div "18" at bounding box center [384, 138] width 15 height 15
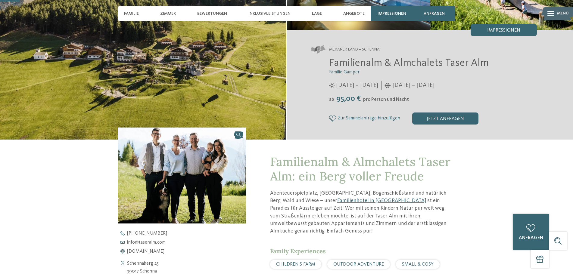
scroll to position [211, 0]
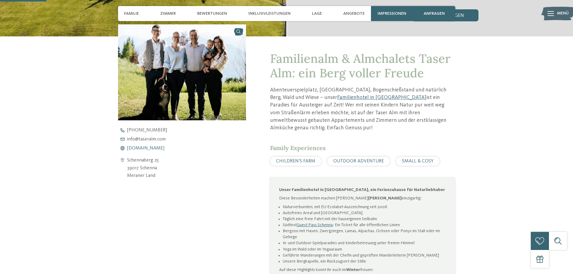
click at [146, 148] on span "www.taseralm.com" at bounding box center [145, 148] width 37 height 5
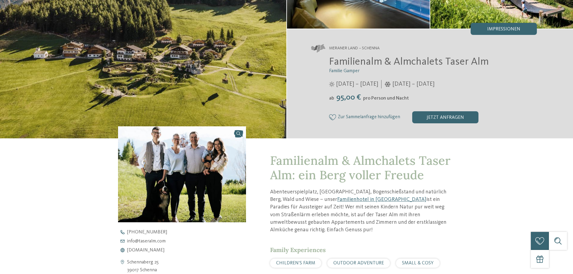
scroll to position [0, 0]
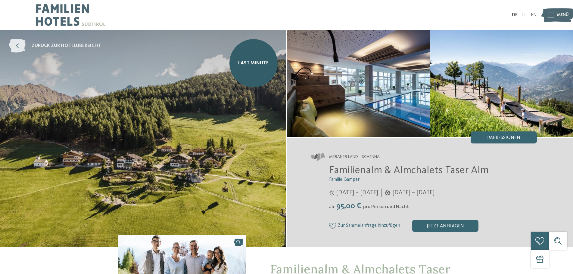
click at [23, 45] on icon at bounding box center [17, 46] width 17 height 14
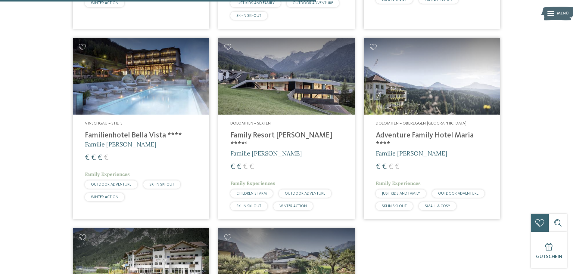
scroll to position [588, 0]
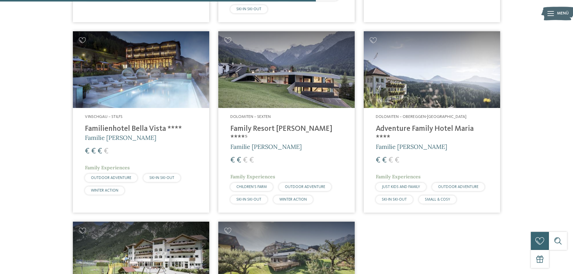
click at [275, 130] on h4 "Family Resort [PERSON_NAME] ****ˢ" at bounding box center [286, 134] width 112 height 18
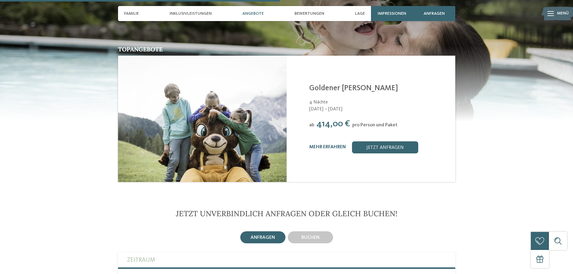
scroll to position [903, 0]
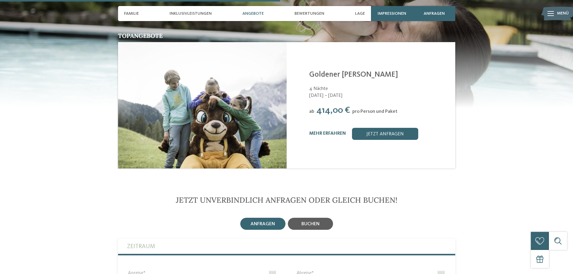
click at [315, 222] on span "buchen" at bounding box center [310, 224] width 18 height 5
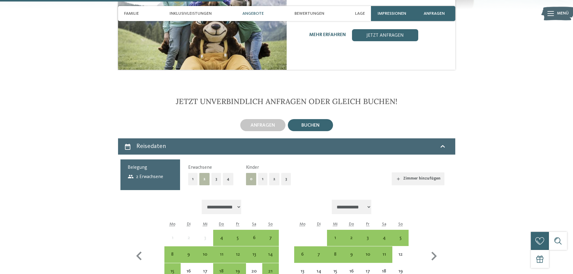
scroll to position [1023, 0]
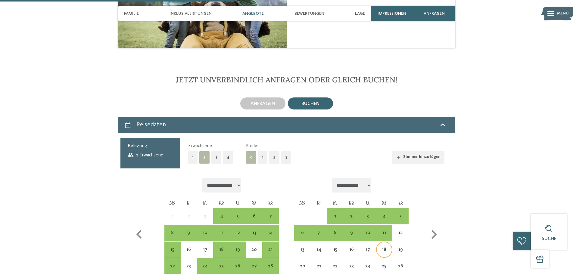
click at [382, 247] on div "18" at bounding box center [384, 254] width 15 height 15
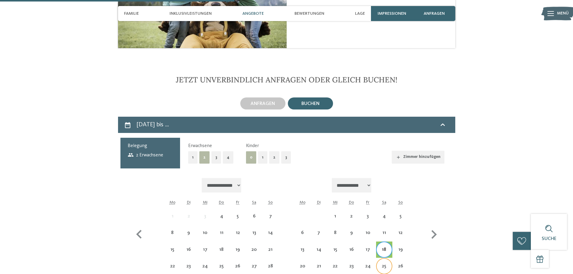
click at [387, 264] on div "25" at bounding box center [384, 271] width 15 height 15
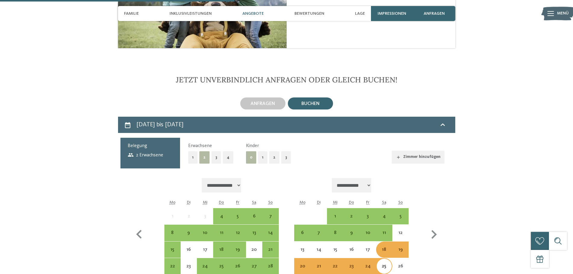
click at [270, 151] on button "2" at bounding box center [274, 157] width 10 height 12
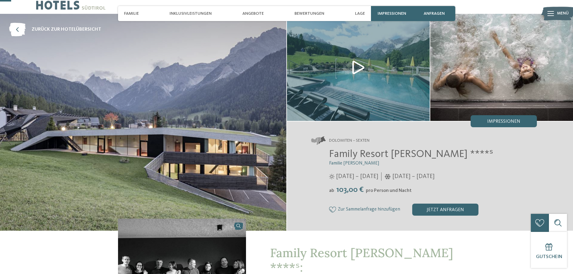
scroll to position [0, 0]
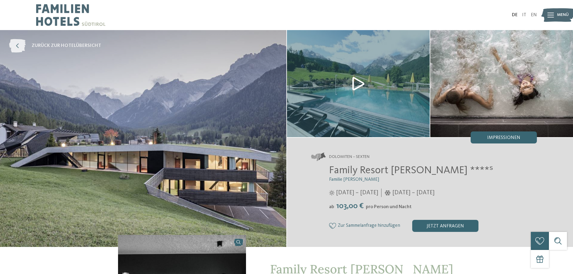
click at [22, 43] on icon at bounding box center [17, 46] width 17 height 14
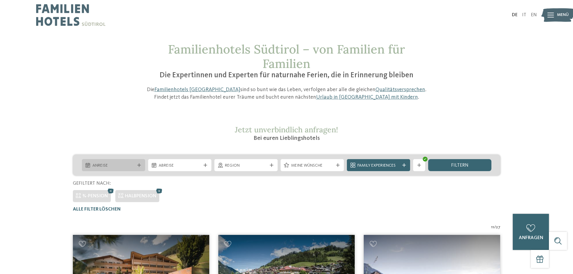
click at [124, 164] on span "Anreise" at bounding box center [113, 166] width 42 height 6
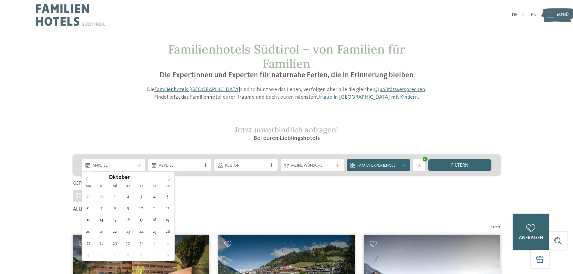
click at [168, 179] on icon at bounding box center [169, 179] width 4 height 4
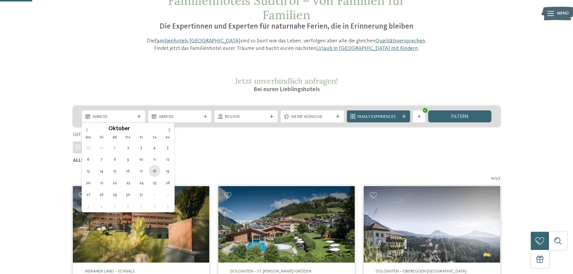
scroll to position [60, 0]
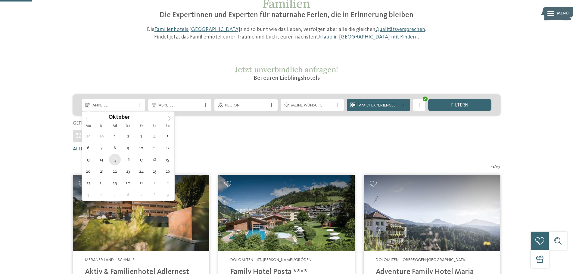
type div "[DATE]"
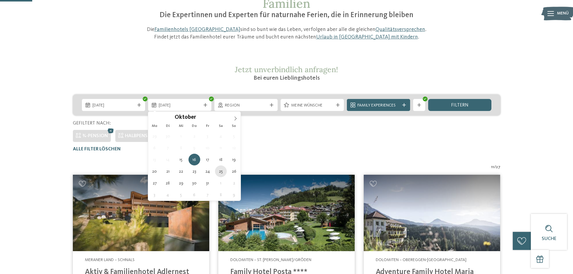
type div "[DATE]"
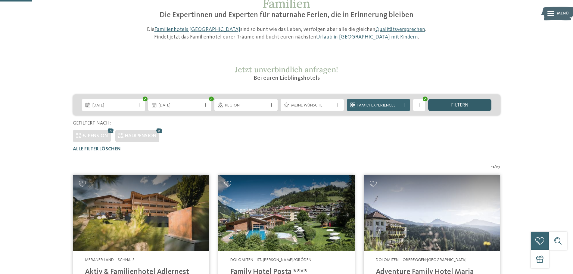
click at [454, 100] on div "filtern" at bounding box center [459, 105] width 63 height 12
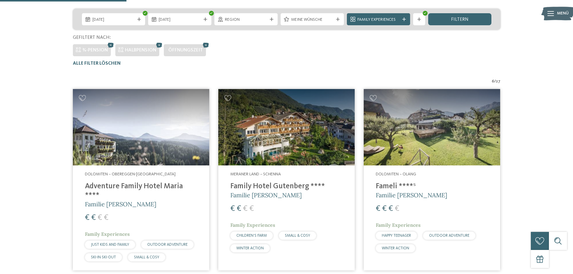
scroll to position [150, 0]
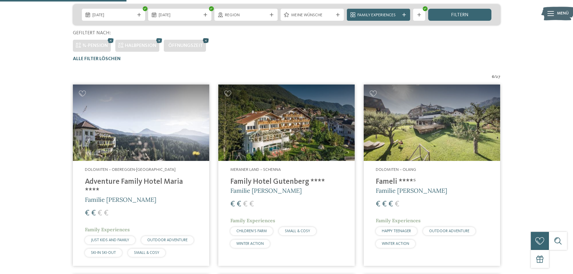
click at [203, 39] on icon at bounding box center [205, 41] width 9 height 8
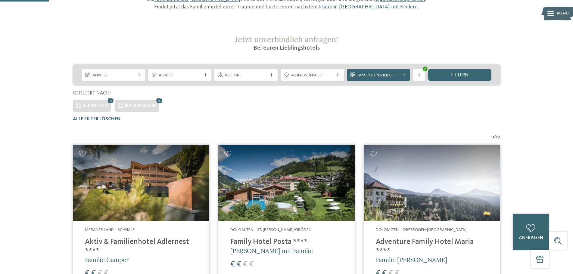
scroll to position [120, 0]
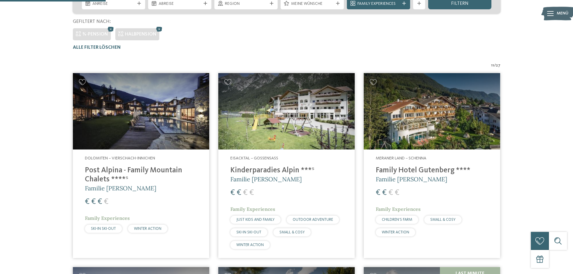
scroll to position [77, 0]
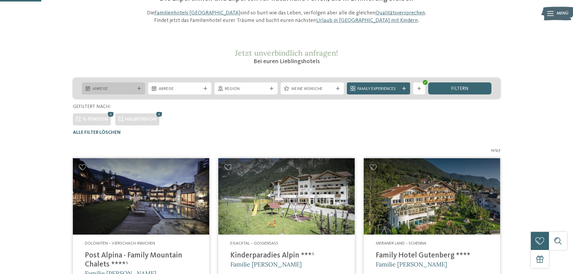
click at [136, 88] on div at bounding box center [139, 89] width 6 height 4
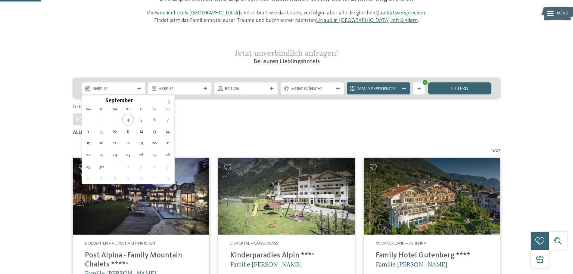
click at [165, 101] on span at bounding box center [169, 100] width 10 height 10
type div "[DATE]"
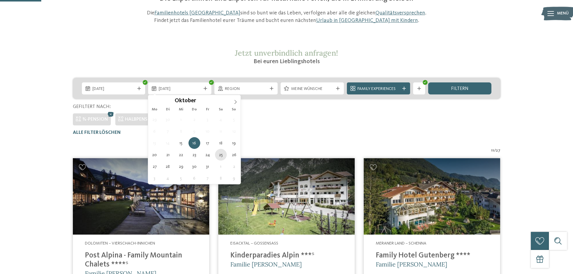
type div "[DATE]"
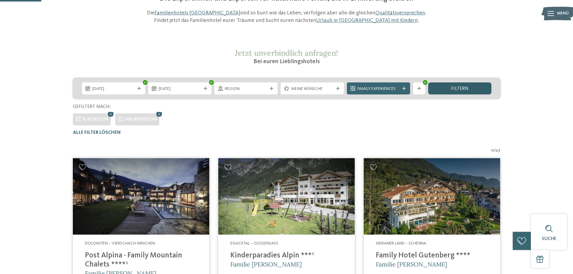
click at [466, 86] on div "filtern" at bounding box center [459, 88] width 63 height 12
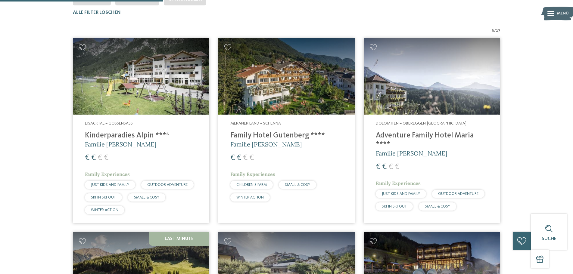
scroll to position [47, 0]
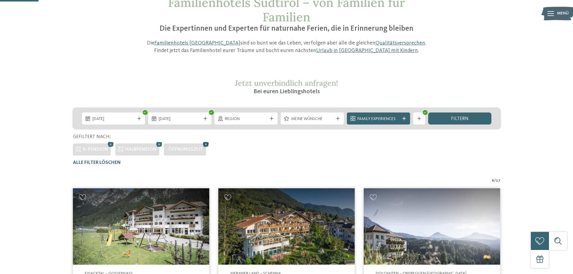
click at [207, 144] on icon at bounding box center [205, 145] width 9 height 8
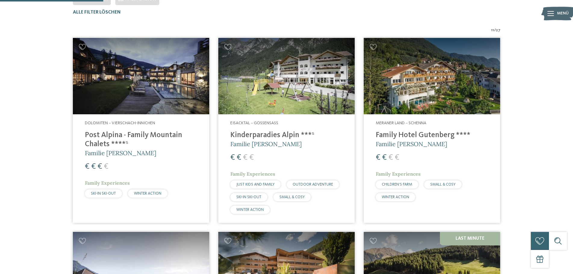
scroll to position [0, 0]
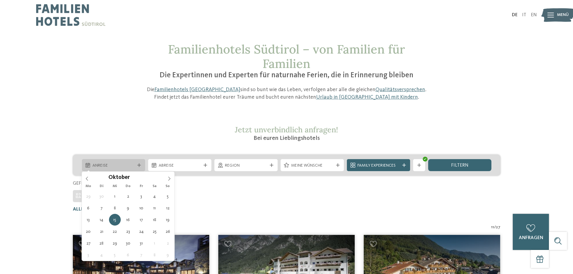
click at [121, 164] on span "Anreise" at bounding box center [113, 166] width 42 height 6
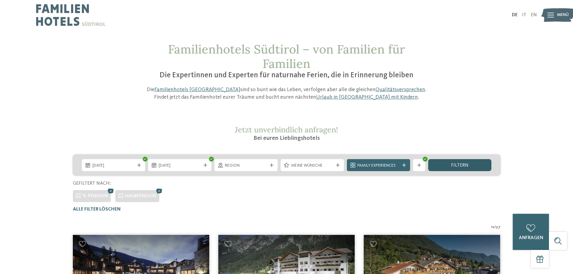
click at [458, 160] on div "filtern" at bounding box center [459, 165] width 63 height 12
